Goal: Task Accomplishment & Management: Use online tool/utility

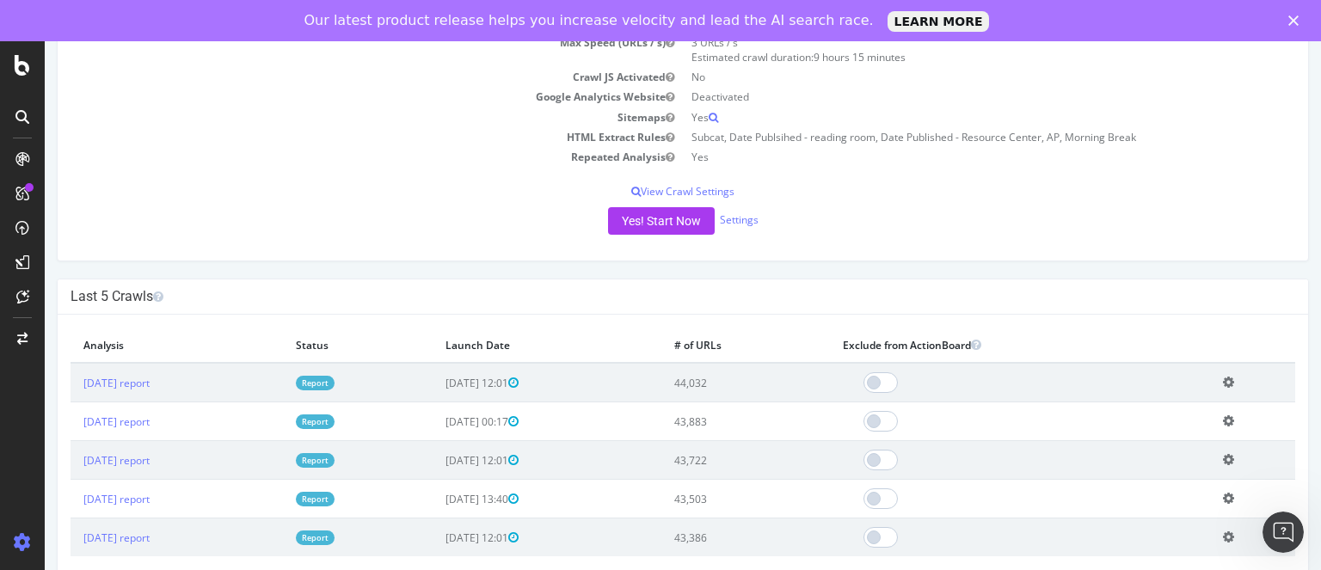
scroll to position [286, 0]
click at [656, 216] on button "Yes! Start Now" at bounding box center [661, 220] width 107 height 28
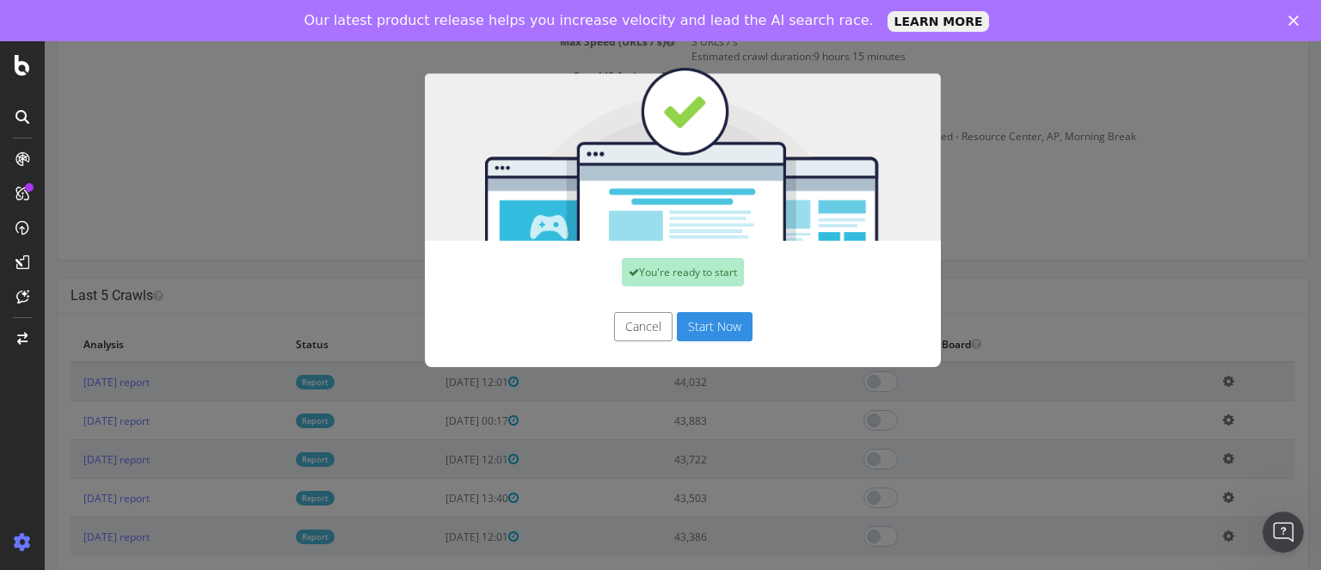
click at [714, 326] on button "Start Now" at bounding box center [715, 326] width 76 height 29
